Goal: Information Seeking & Learning: Learn about a topic

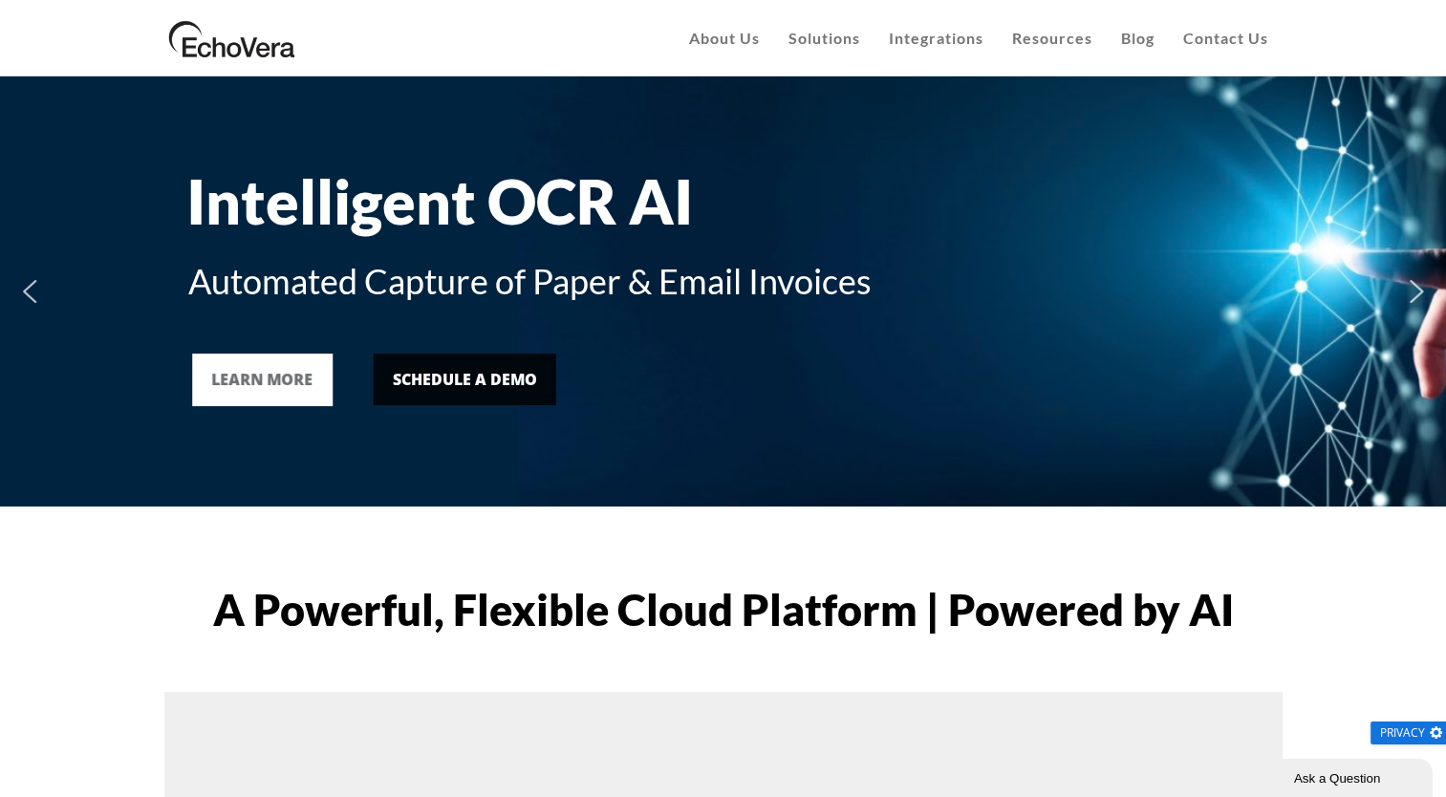
click at [484, 381] on div "Schedule a Demo" at bounding box center [465, 379] width 144 height 23
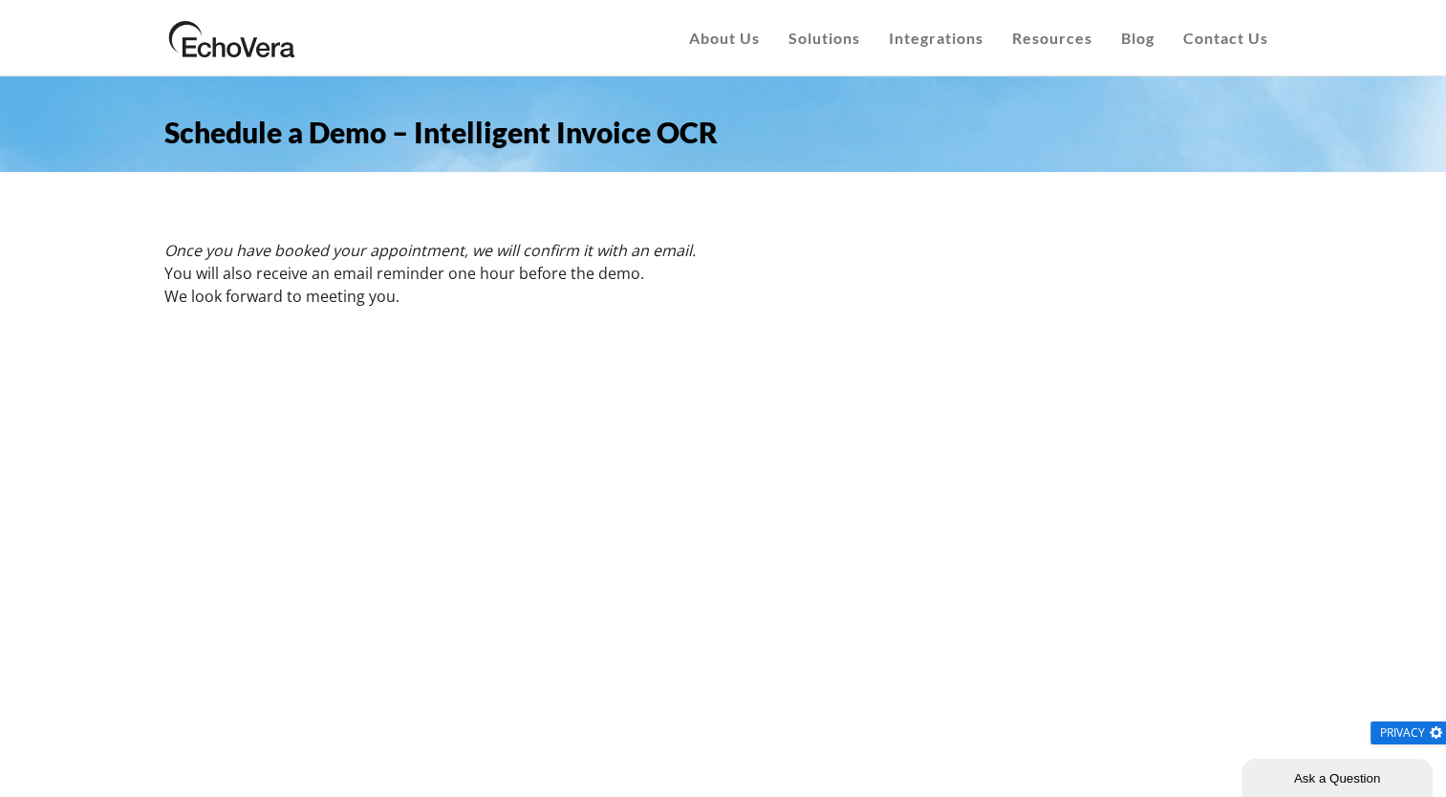
scroll to position [96, 0]
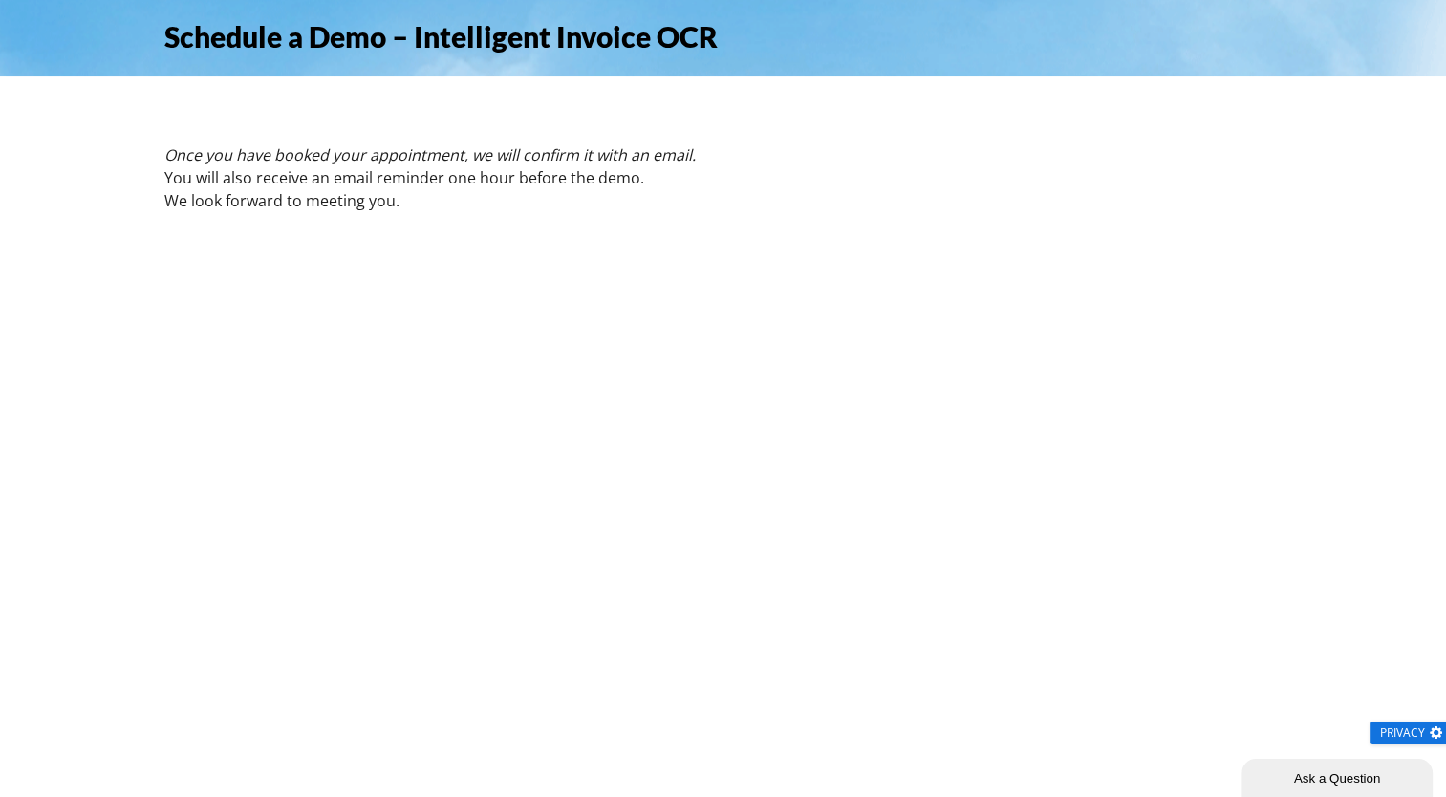
drag, startPoint x: 149, startPoint y: 599, endPoint x: 161, endPoint y: 596, distance: 11.8
click at [149, 599] on div "Schedule a Demo – Intelligent Invoice OCR Once you have booked your appointment…" at bounding box center [723, 525] width 1446 height 1088
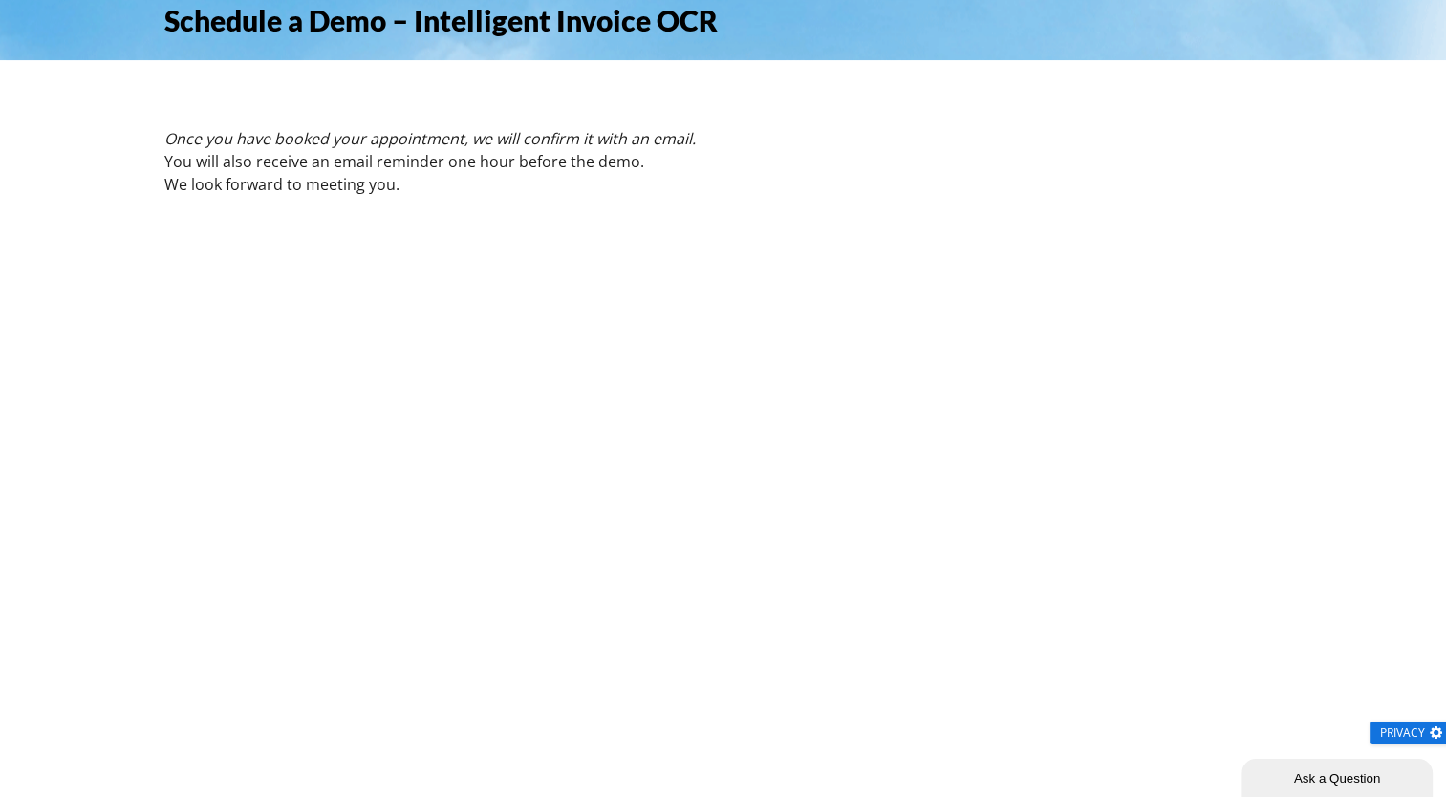
scroll to position [0, 0]
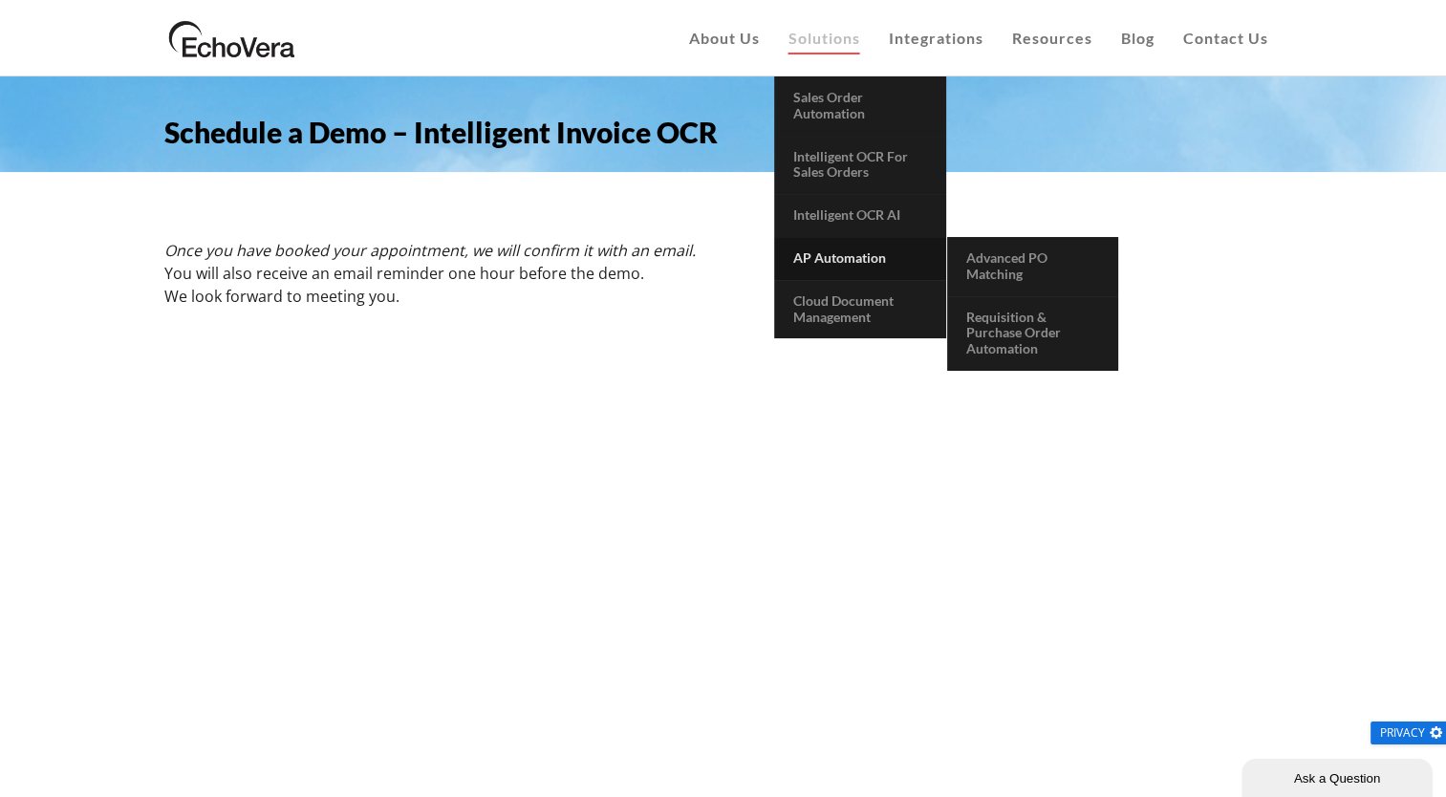
click at [845, 258] on span "AP Automation" at bounding box center [839, 257] width 93 height 16
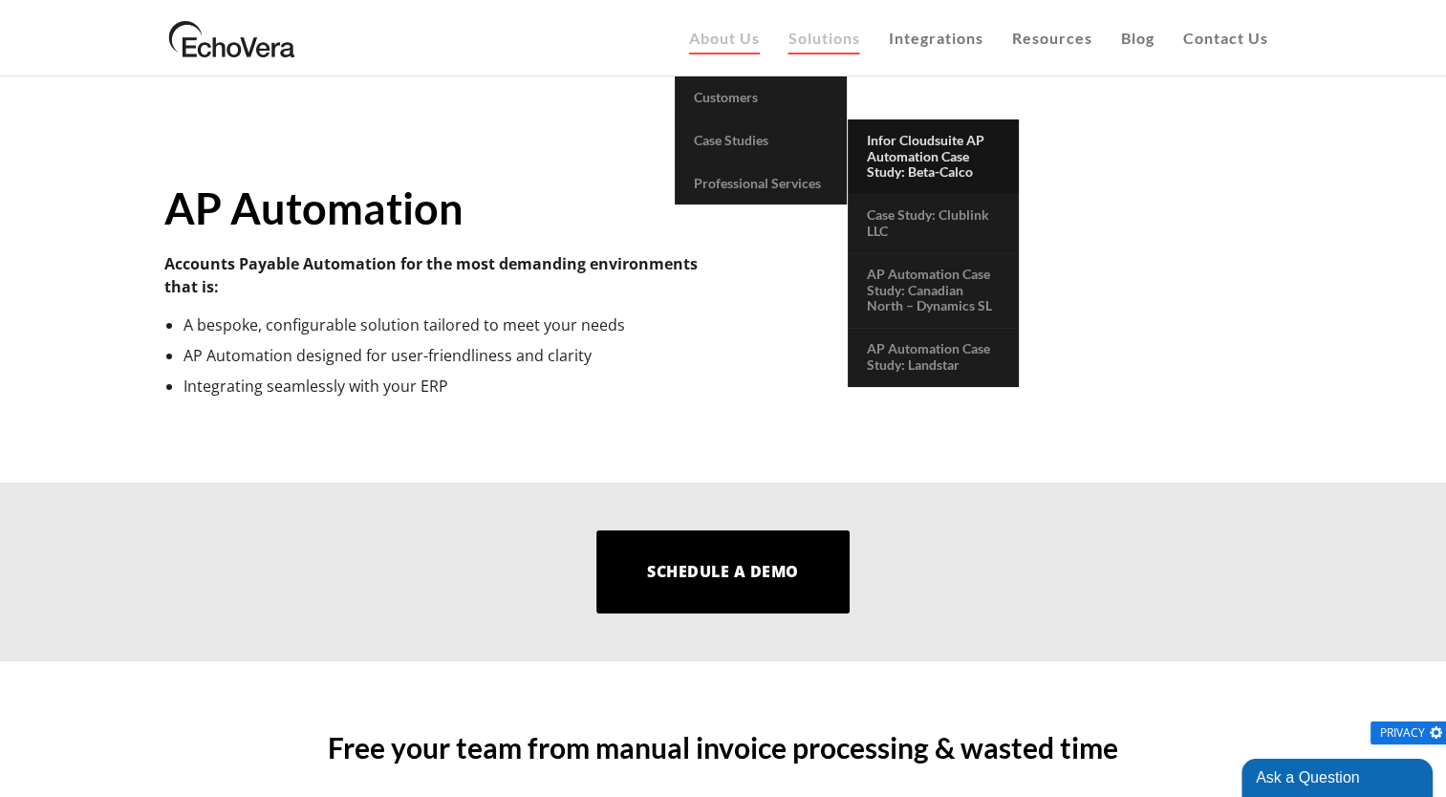
click at [953, 157] on span "Infor Cloudsuite AP Automation Case Study: Beta-Calco" at bounding box center [926, 156] width 118 height 49
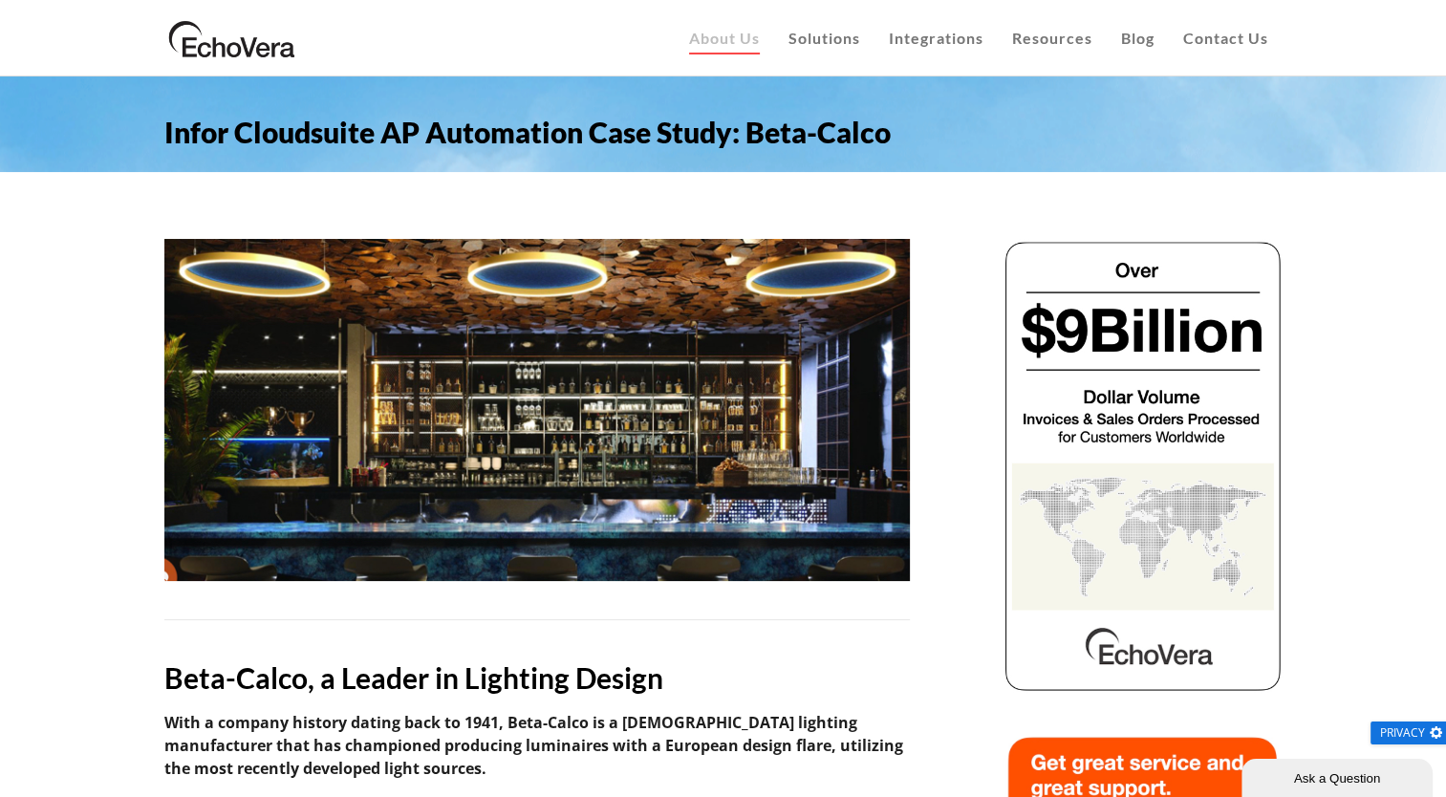
click at [253, 48] on img at bounding box center [232, 38] width 136 height 48
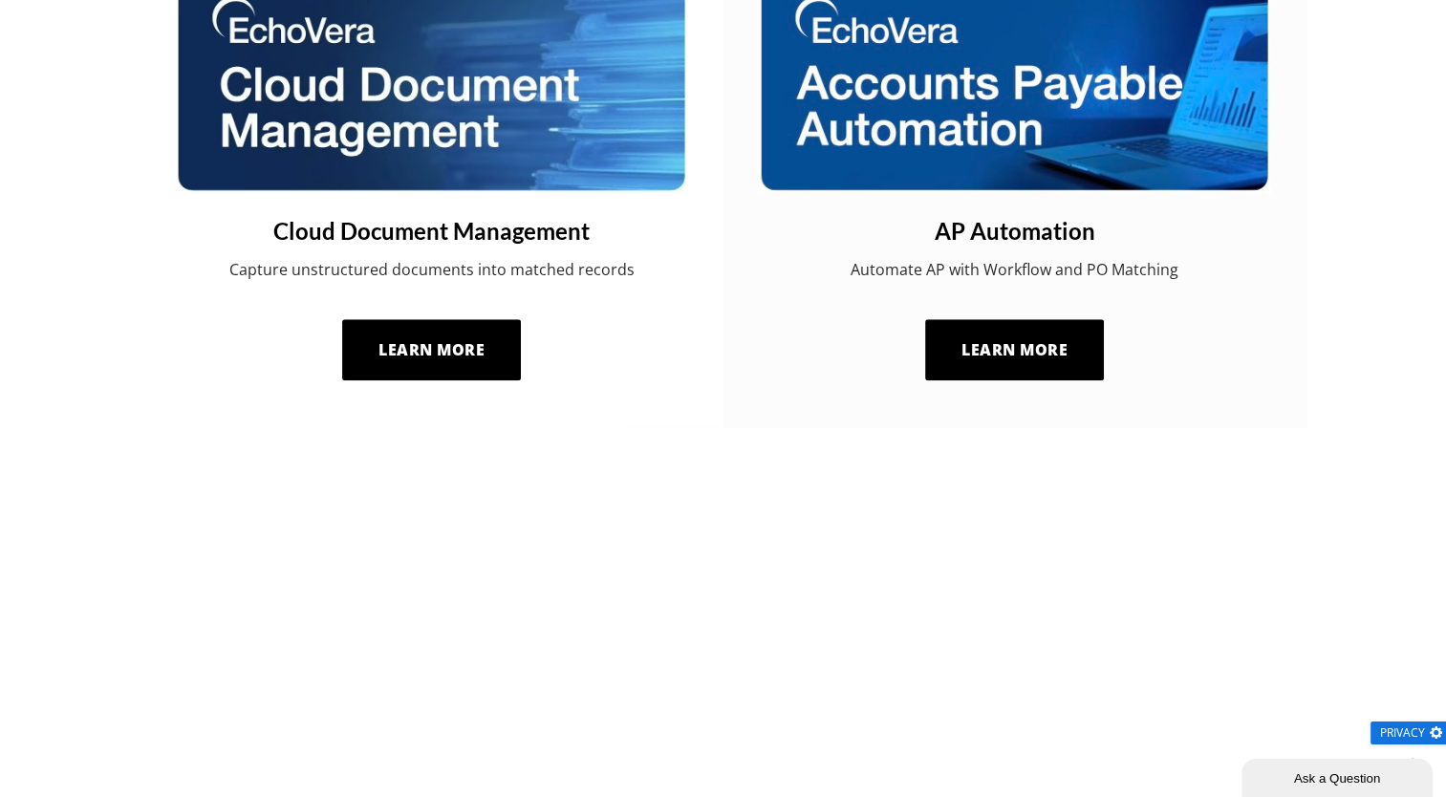
scroll to position [1434, 0]
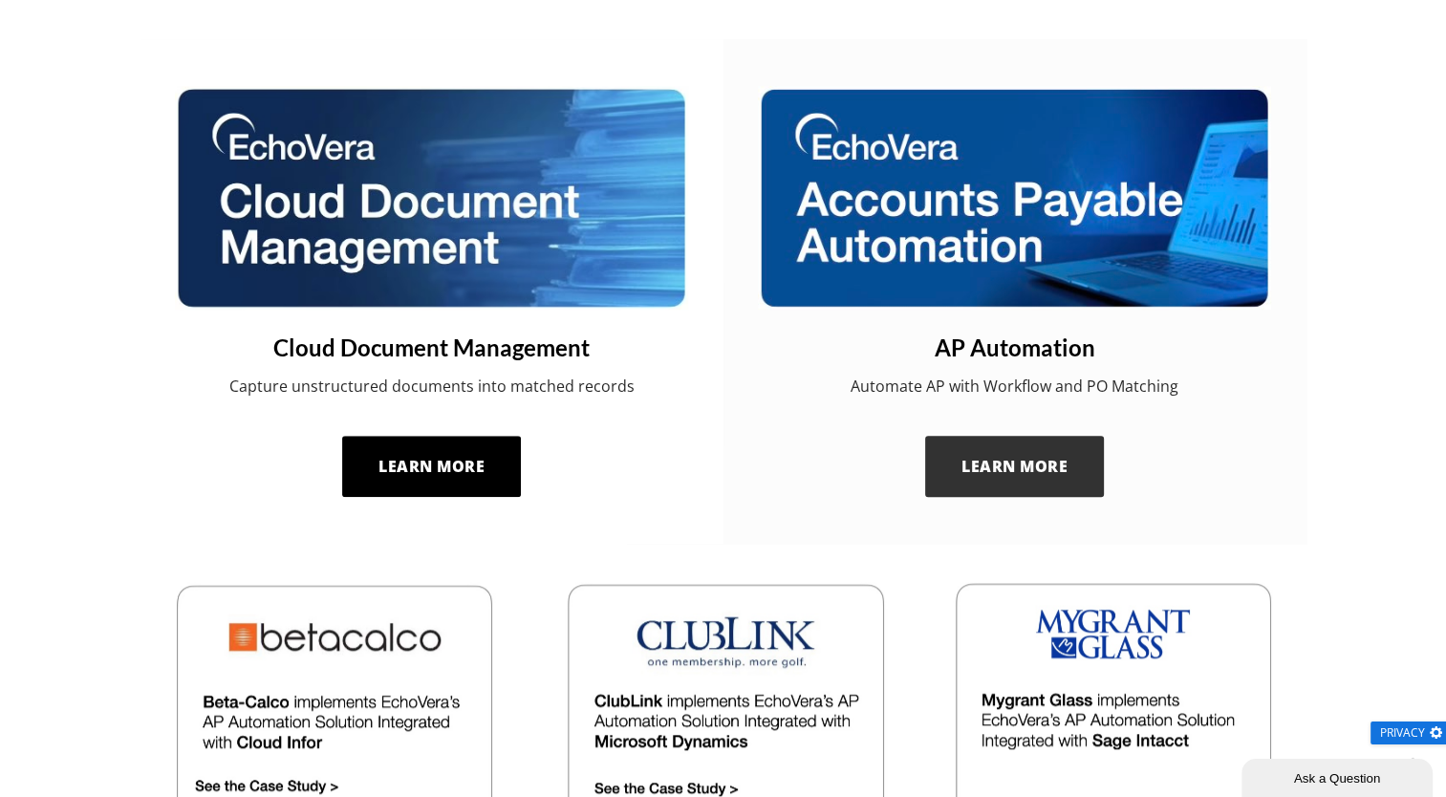
click at [1026, 480] on link "Learn More" at bounding box center [1015, 466] width 180 height 61
click at [938, 149] on img at bounding box center [1014, 198] width 513 height 224
